Goal: Information Seeking & Learning: Check status

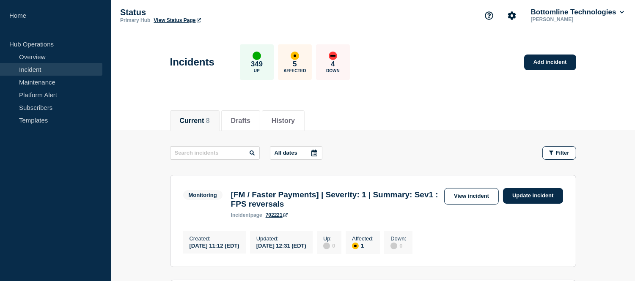
click at [40, 69] on link "Incident" at bounding box center [51, 69] width 102 height 13
click at [43, 78] on link "Maintenance" at bounding box center [51, 82] width 102 height 13
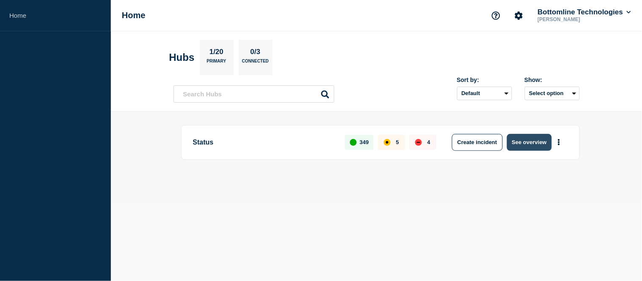
click at [524, 140] on button "See overview" at bounding box center [529, 142] width 45 height 17
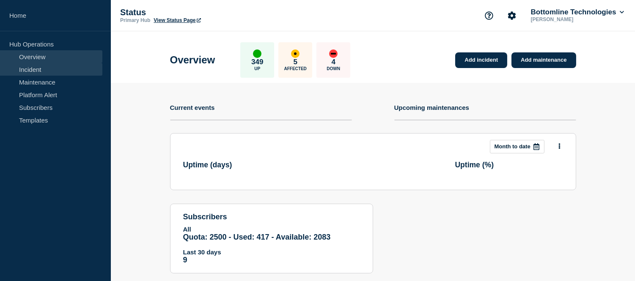
click at [36, 69] on link "Incident" at bounding box center [51, 69] width 102 height 13
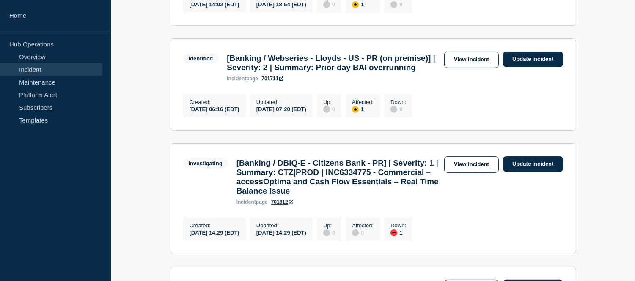
scroll to position [658, 0]
